Goal: Information Seeking & Learning: Learn about a topic

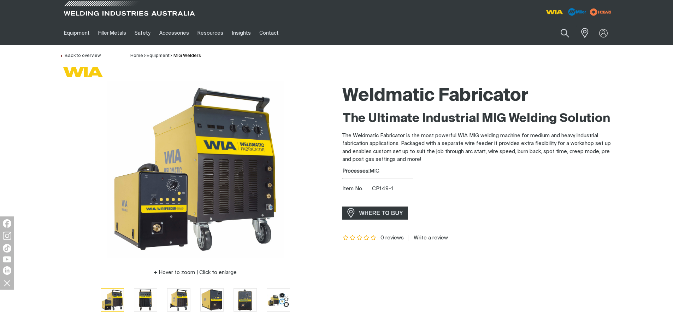
click at [93, 16] on span at bounding box center [129, 10] width 134 height 21
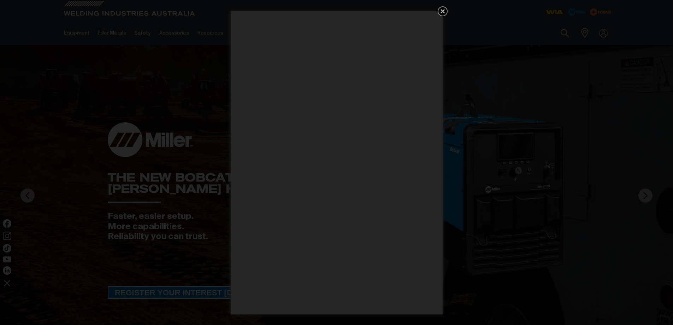
click at [442, 12] on icon "Get 5 WIA Welding Guides Free!" at bounding box center [442, 11] width 4 height 4
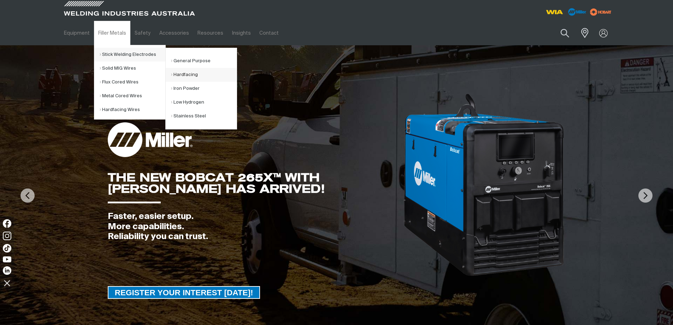
click at [192, 73] on link "Hardfacing" at bounding box center [204, 75] width 66 height 14
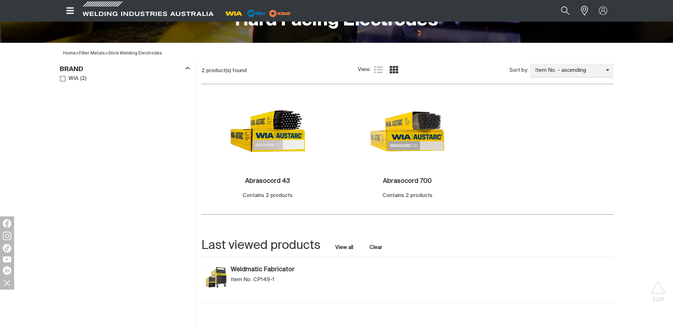
scroll to position [212, 0]
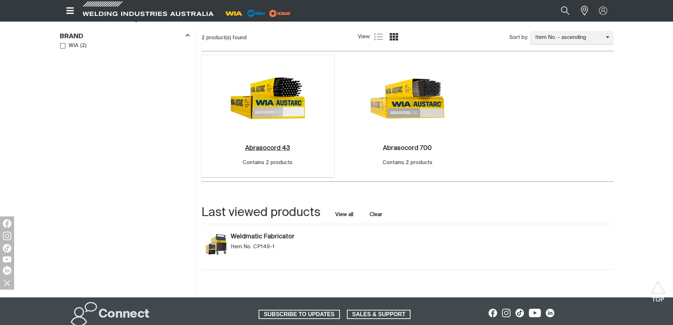
click at [258, 147] on h2 "Abrasocord 43 ." at bounding box center [267, 148] width 45 height 6
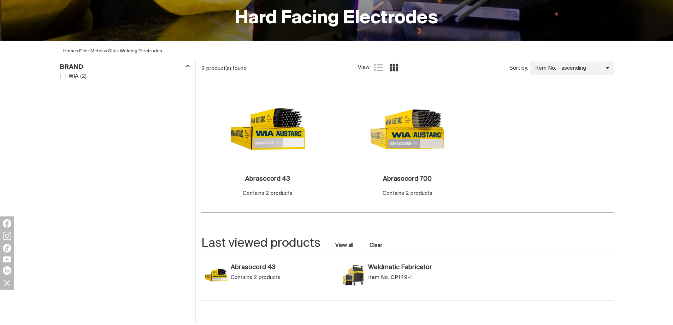
scroll to position [212, 0]
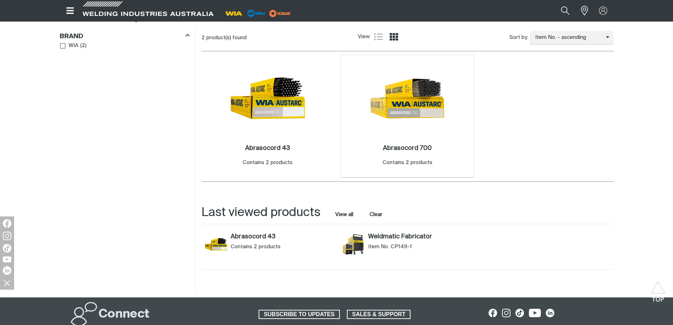
click at [390, 100] on img at bounding box center [407, 98] width 76 height 76
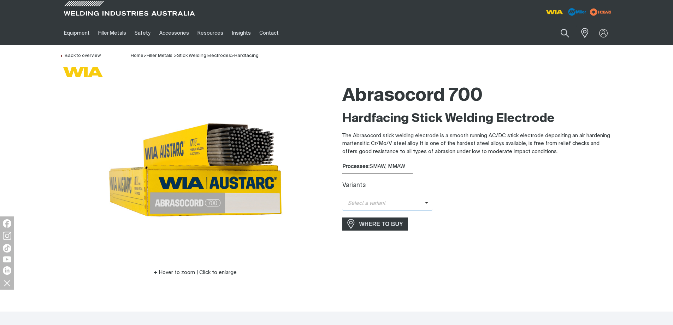
click at [426, 206] on span at bounding box center [429, 203] width 8 height 8
click at [426, 202] on icon at bounding box center [427, 203] width 4 height 5
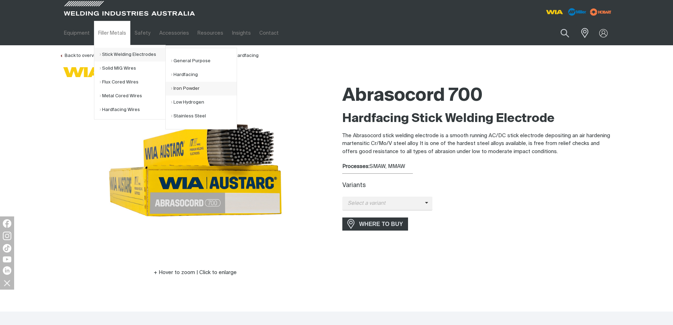
click at [191, 89] on link "Iron Powder" at bounding box center [204, 89] width 66 height 14
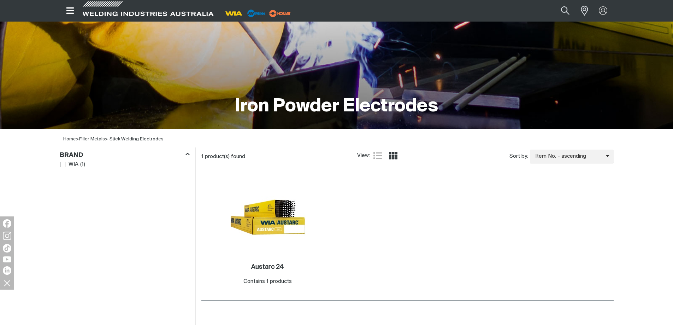
scroll to position [106, 0]
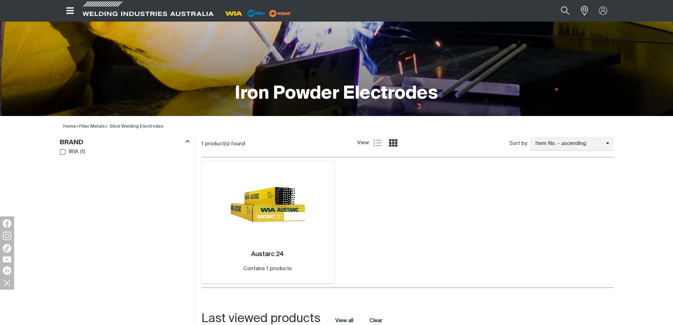
click at [281, 206] on img at bounding box center [268, 204] width 76 height 76
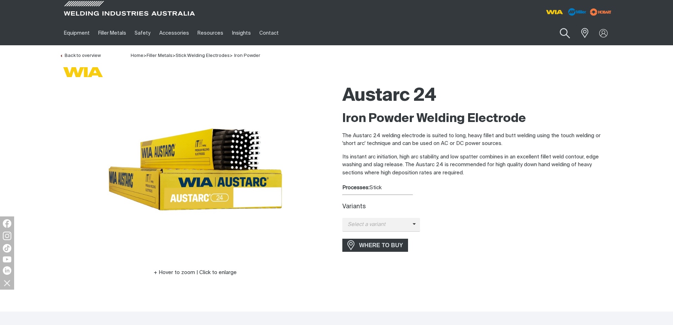
click at [560, 32] on button "Search products" at bounding box center [564, 33] width 29 height 20
click at [529, 34] on input "Search" at bounding box center [521, 33] width 109 height 16
click at [553, 25] on button "Search products" at bounding box center [565, 33] width 24 height 17
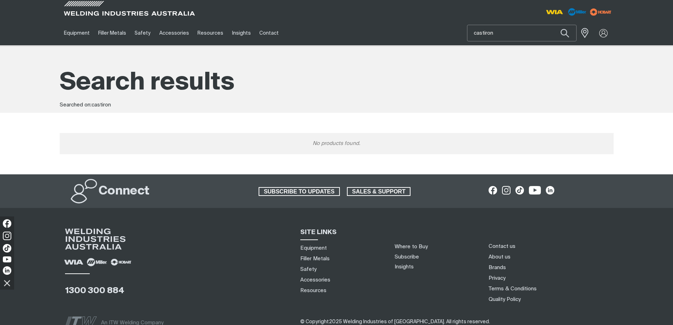
click at [483, 33] on input "castiron" at bounding box center [521, 33] width 109 height 16
click at [553, 25] on button "Search products" at bounding box center [565, 33] width 24 height 17
type input "castiron"
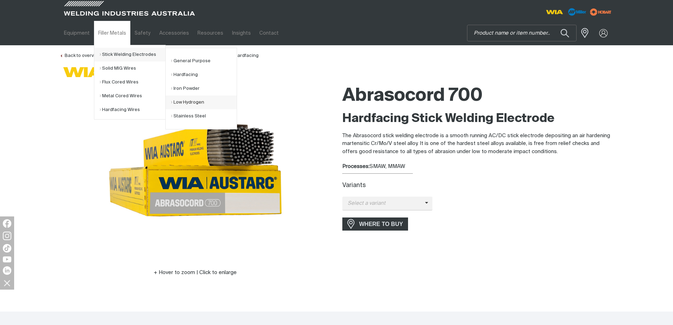
click at [206, 100] on link "Low Hydrogen" at bounding box center [204, 102] width 66 height 14
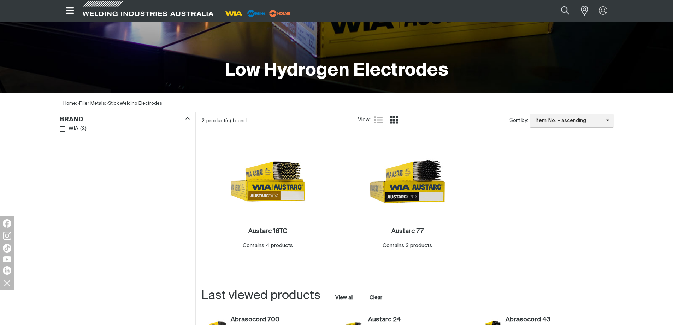
scroll to position [141, 0]
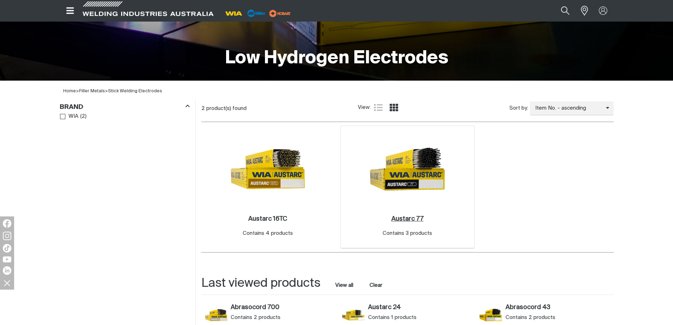
click at [415, 217] on h2 "Austarc 77 ." at bounding box center [407, 218] width 32 height 6
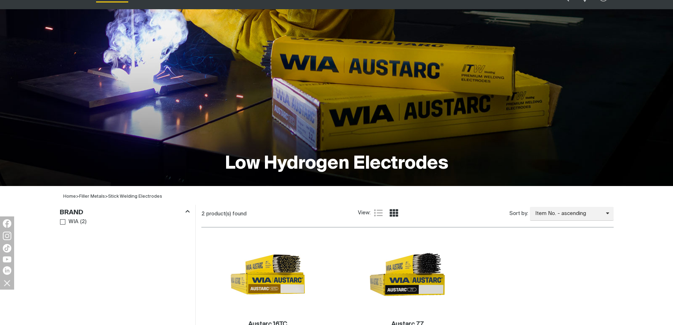
scroll to position [141, 0]
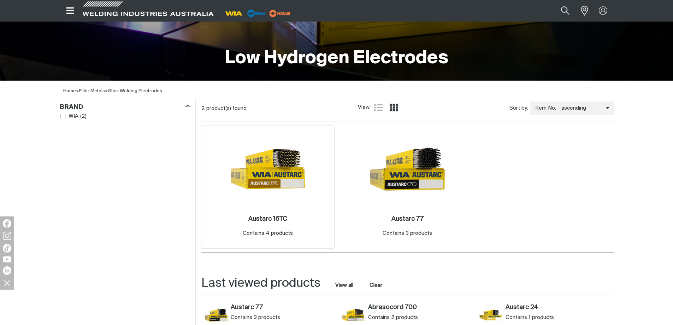
click at [287, 184] on img at bounding box center [268, 169] width 76 height 76
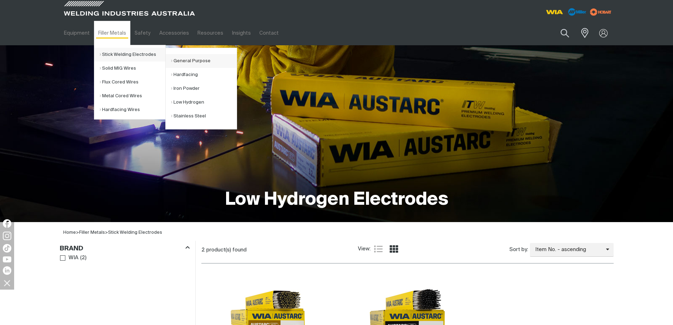
click at [212, 62] on link "General Purpose" at bounding box center [204, 61] width 66 height 14
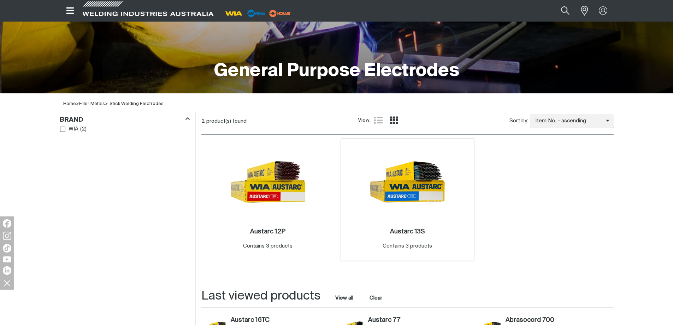
scroll to position [141, 0]
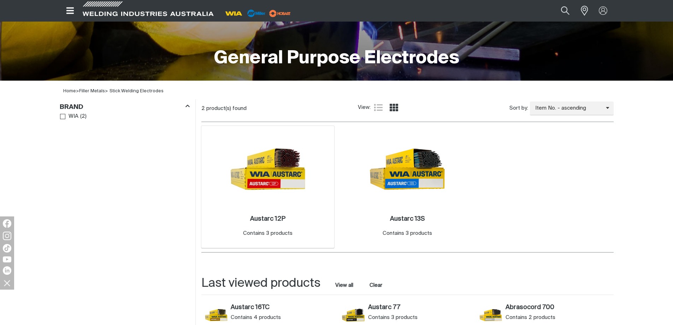
click at [286, 174] on img at bounding box center [268, 169] width 76 height 76
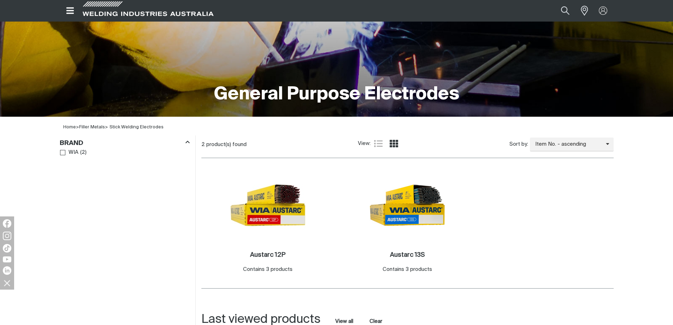
scroll to position [141, 0]
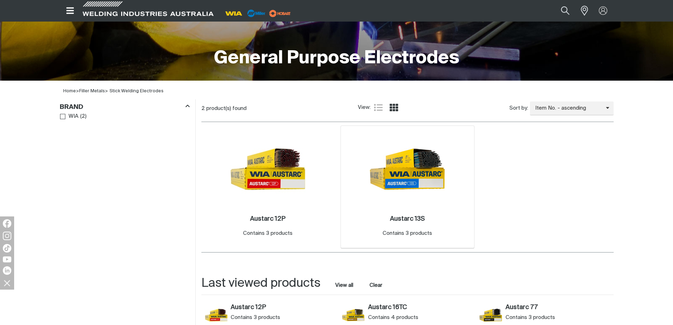
click at [415, 177] on img at bounding box center [407, 169] width 76 height 76
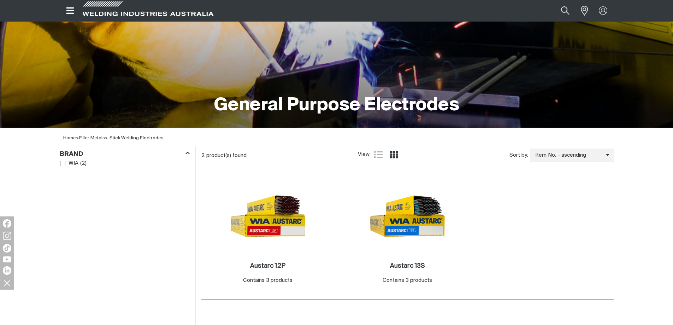
scroll to position [141, 0]
